Goal: Transaction & Acquisition: Purchase product/service

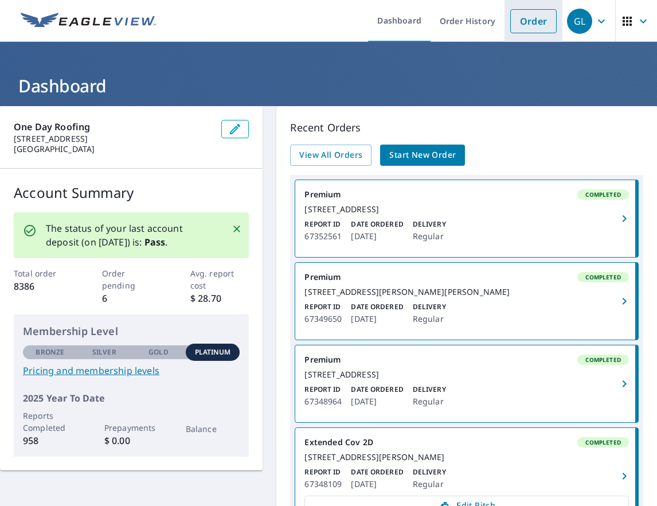
click at [533, 24] on link "Order" at bounding box center [533, 21] width 46 height 24
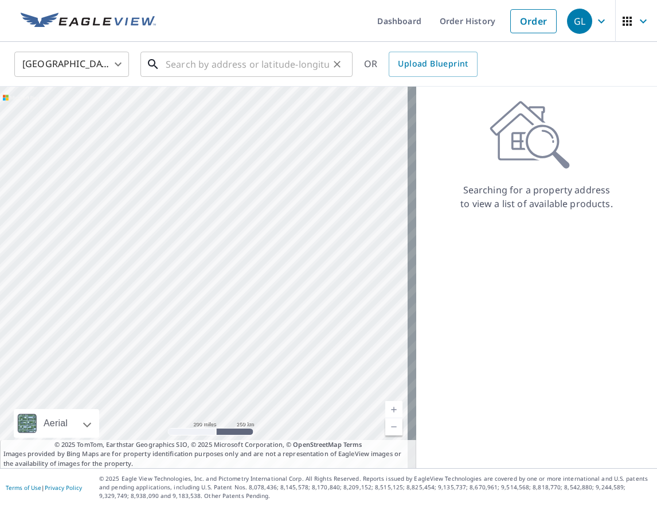
click at [227, 65] on input "text" at bounding box center [247, 64] width 163 height 32
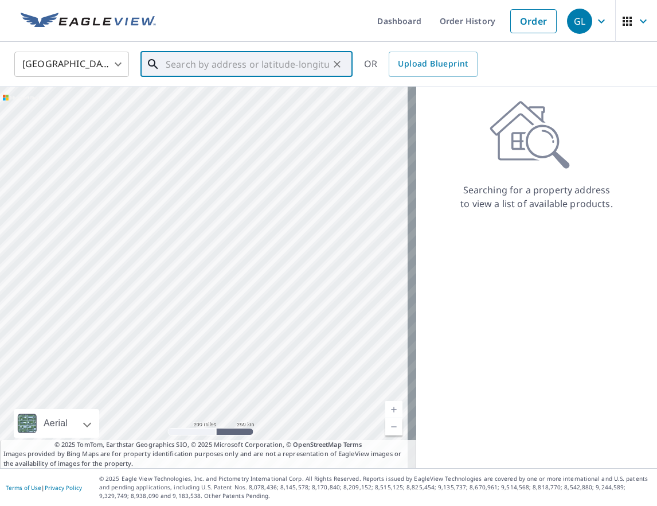
paste input "40.009769640559085, -75.16054915509025"
type input "40.009769640559085, -75.16054915509025"
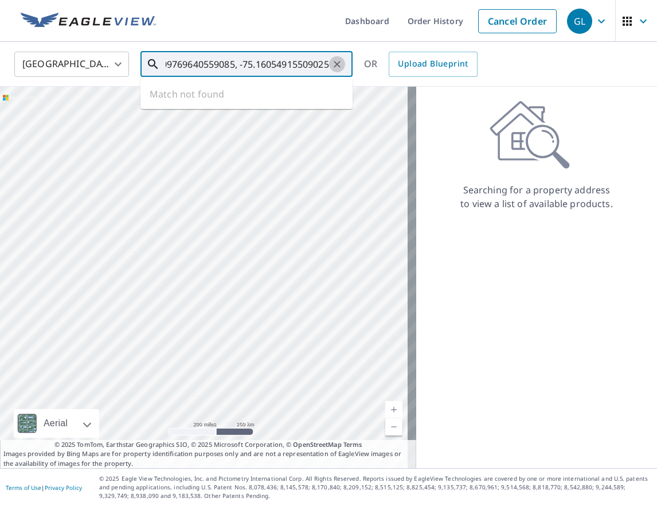
click at [333, 66] on icon "Clear" at bounding box center [336, 63] width 11 height 11
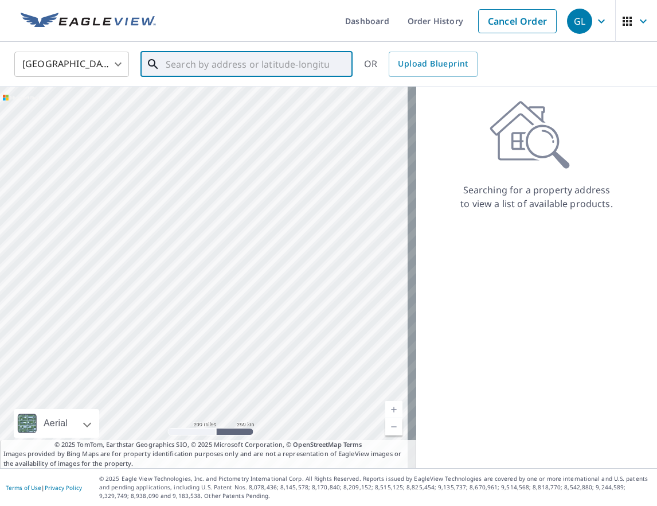
click at [201, 68] on input "text" at bounding box center [247, 64] width 163 height 32
paste input "[STREET_ADDRESS][US_STATE]"
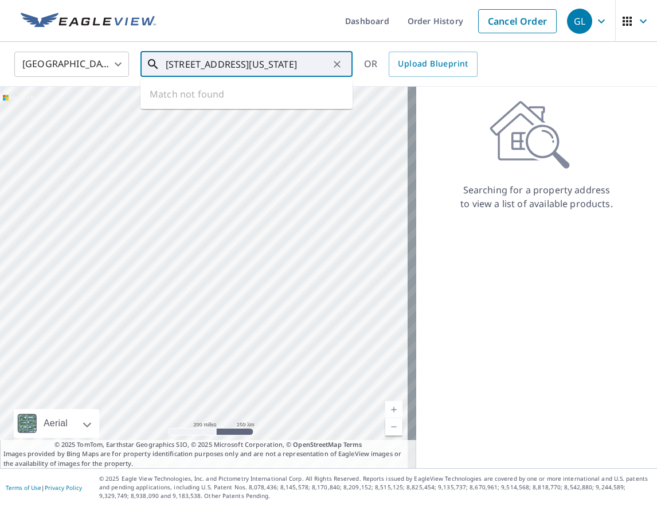
type input "[STREET_ADDRESS][US_STATE]"
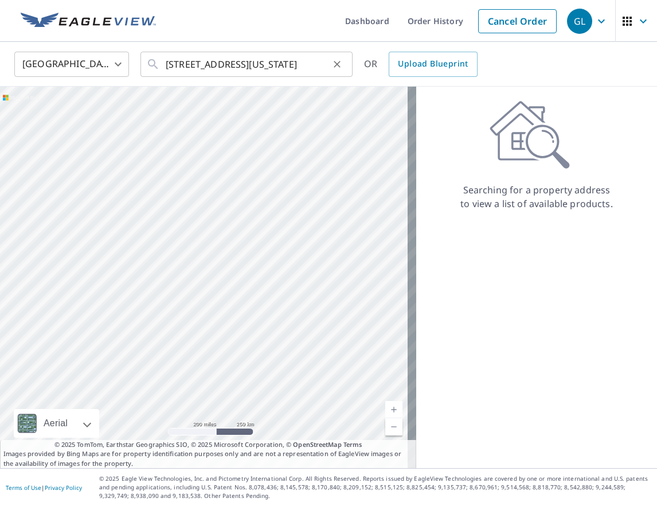
scroll to position [0, 0]
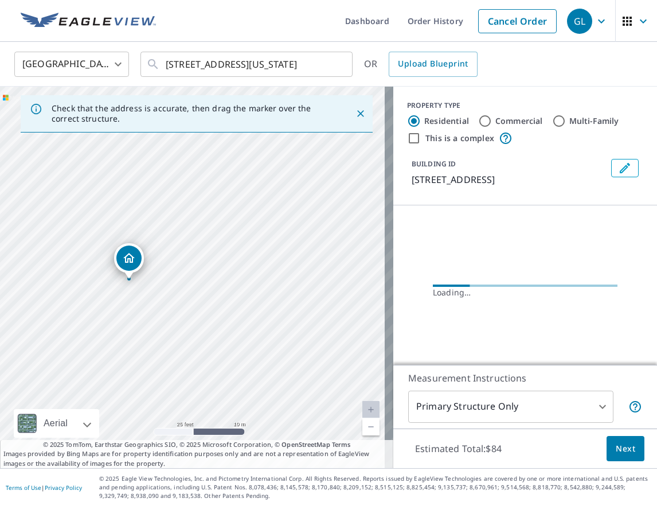
drag, startPoint x: 219, startPoint y: 332, endPoint x: 239, endPoint y: 261, distance: 73.3
click at [239, 261] on div "[STREET_ADDRESS][PERSON_NAME]" at bounding box center [196, 277] width 393 height 381
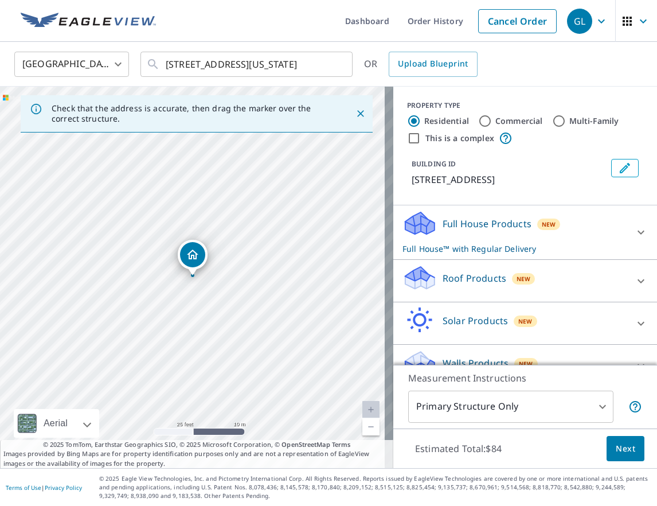
click at [582, 288] on div "Roof Products New" at bounding box center [514, 280] width 225 height 33
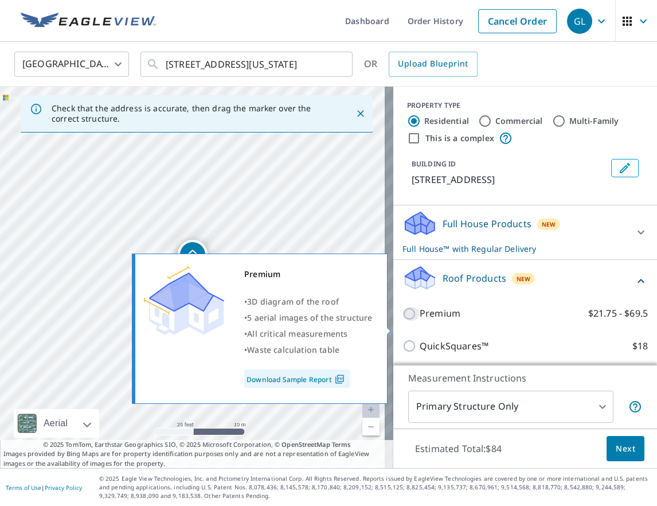
drag, startPoint x: 402, startPoint y: 330, endPoint x: 527, endPoint y: 404, distance: 144.9
click at [402, 320] on input "Premium $21.75 - $69.5" at bounding box center [410, 314] width 17 height 14
checkbox input "true"
checkbox input "false"
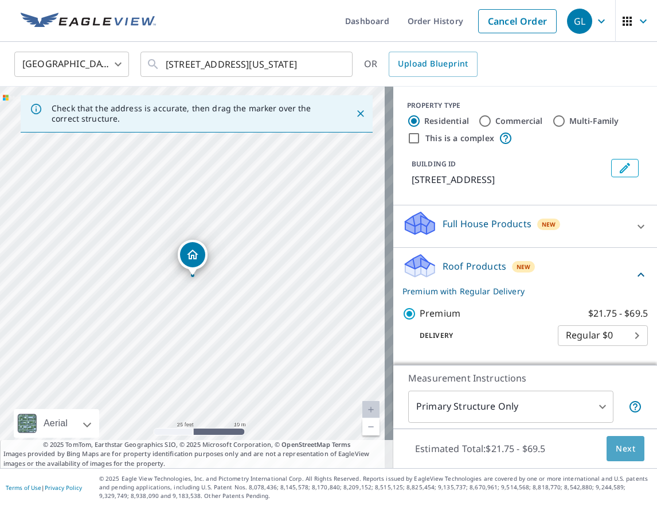
click at [606, 442] on button "Next" at bounding box center [625, 449] width 38 height 26
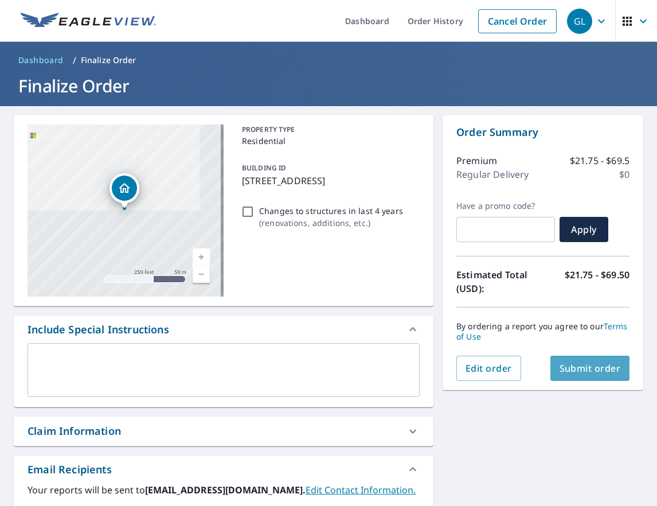
click at [575, 362] on span "Submit order" at bounding box center [589, 368] width 61 height 13
checkbox input "true"
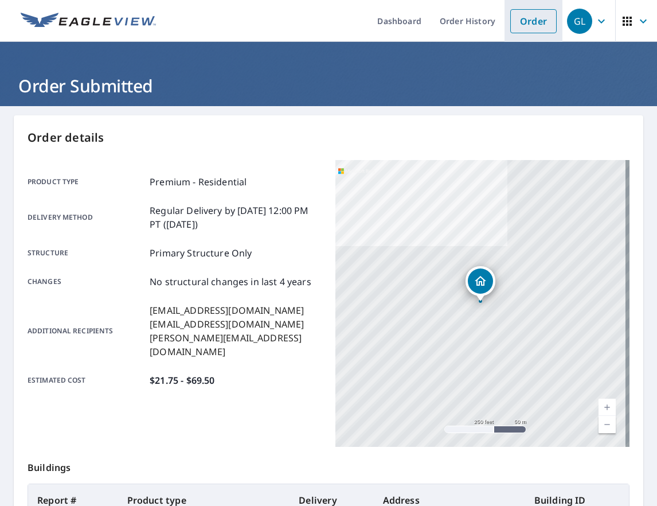
click at [525, 25] on link "Order" at bounding box center [533, 21] width 46 height 24
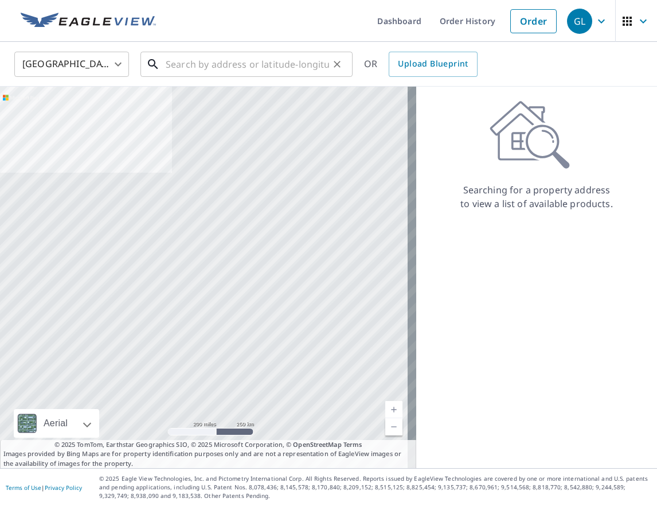
click at [200, 69] on input "text" at bounding box center [247, 64] width 163 height 32
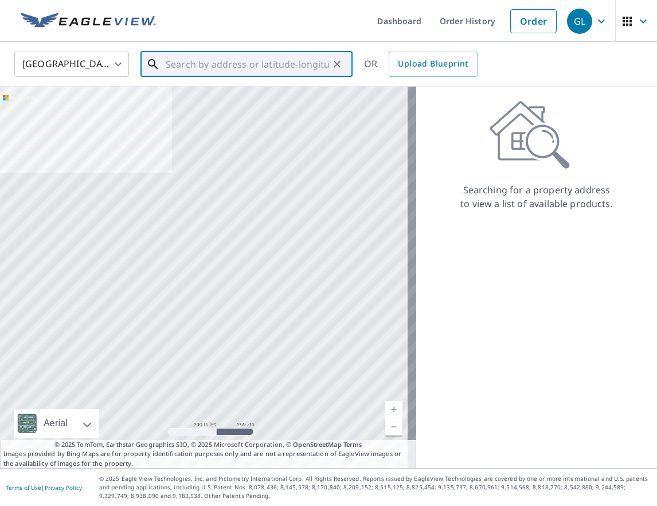
paste input "[STREET_ADDRESS][PERSON_NAME]"
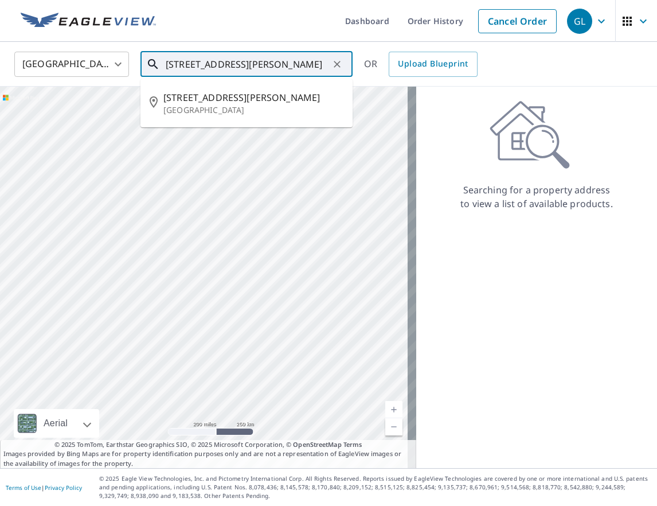
type input "[STREET_ADDRESS][PERSON_NAME]"
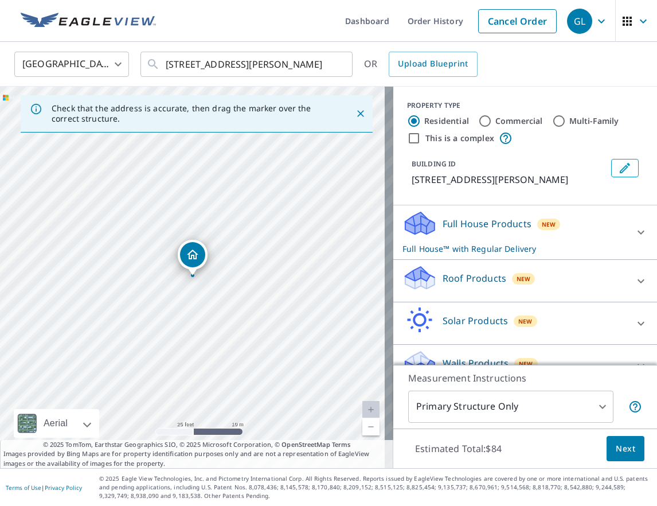
click at [554, 285] on div "Roof Products New" at bounding box center [514, 280] width 225 height 33
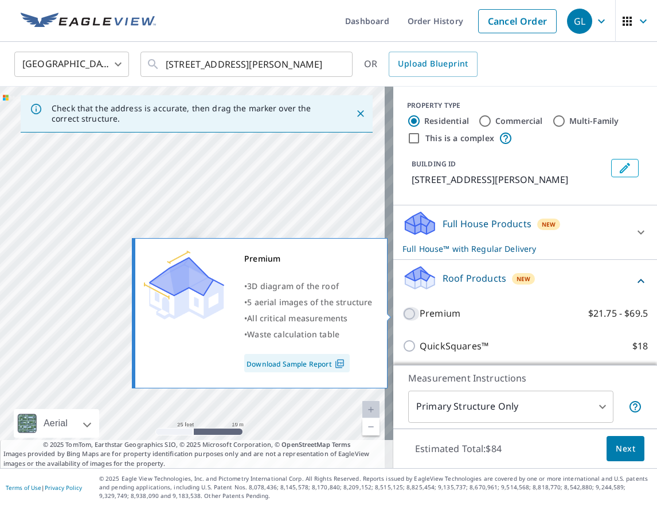
click at [402, 310] on input "Premium $21.75 - $69.5" at bounding box center [410, 314] width 17 height 14
checkbox input "true"
checkbox input "false"
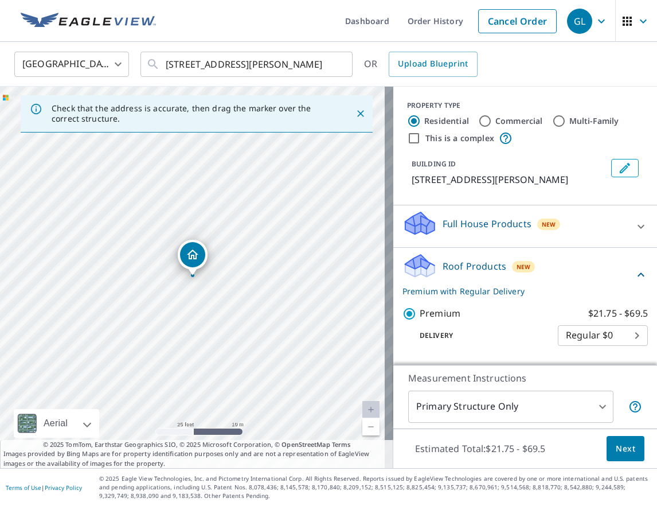
click at [631, 448] on button "Next" at bounding box center [625, 449] width 38 height 26
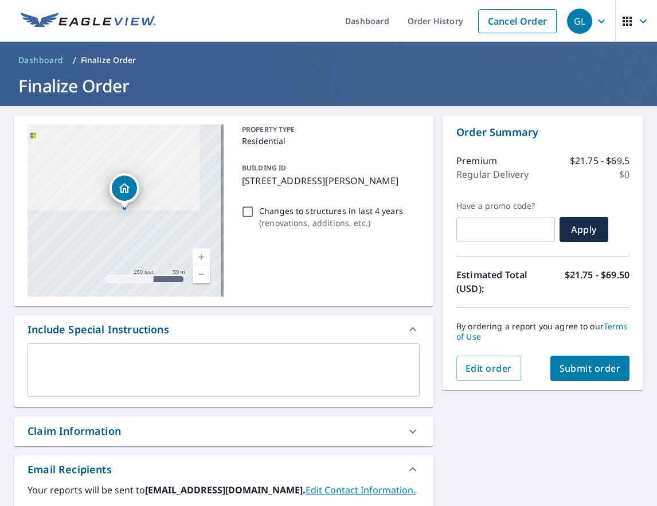
click at [584, 368] on span "Submit order" at bounding box center [589, 368] width 61 height 13
checkbox input "true"
